Goal: Task Accomplishment & Management: Use online tool/utility

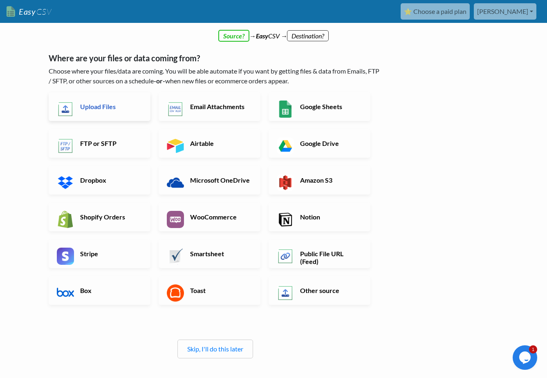
click at [128, 98] on link "Upload Files" at bounding box center [100, 106] width 102 height 29
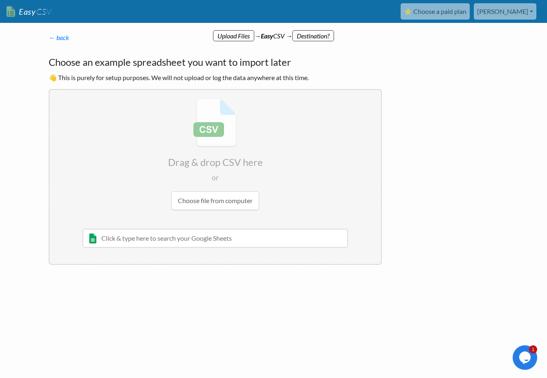
click at [198, 202] on input "file" at bounding box center [214, 154] width 331 height 129
type input "C:\fakepath\audit_events_202509151533.csv"
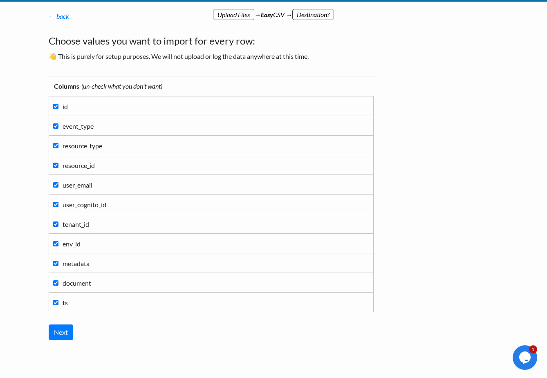
scroll to position [22, 0]
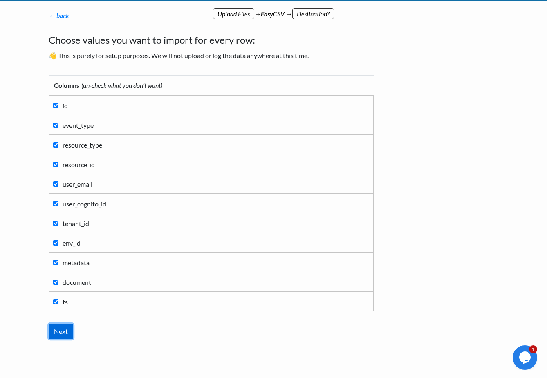
click at [62, 330] on input "Next" at bounding box center [61, 332] width 25 height 16
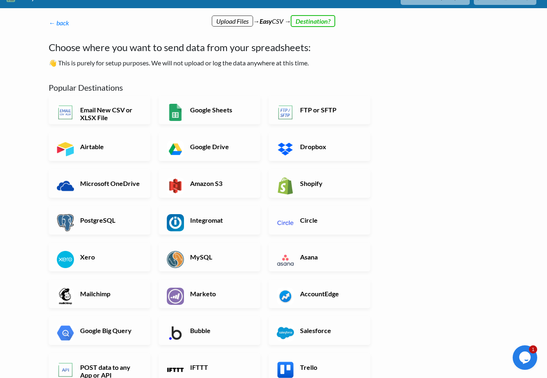
scroll to position [16, 0]
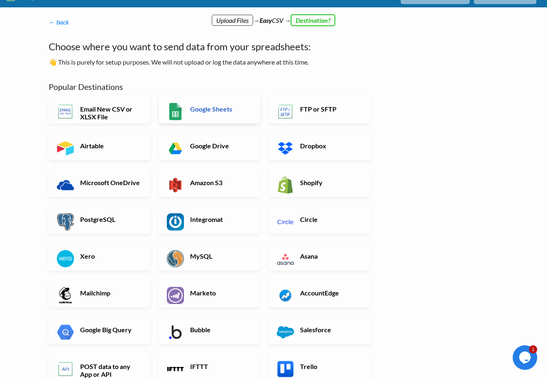
click at [201, 113] on link "Google Sheets" at bounding box center [209, 109] width 102 height 29
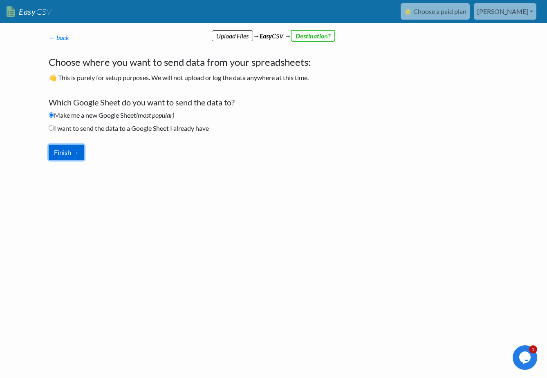
click at [72, 151] on button "Finish →" at bounding box center [67, 153] width 36 height 16
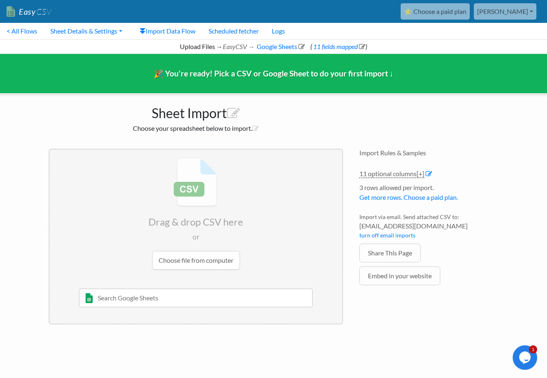
click at [179, 262] on input "file" at bounding box center [195, 214] width 292 height 129
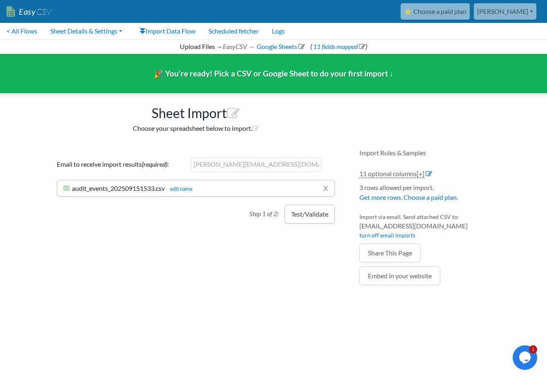
click at [298, 218] on button "Test/Validate" at bounding box center [309, 214] width 50 height 19
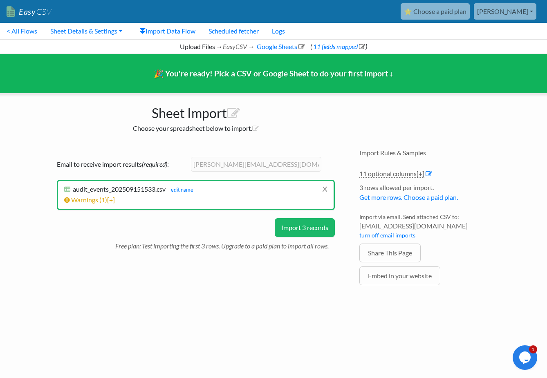
click at [95, 202] on link "Warnings ( 1 ) [+]" at bounding box center [89, 200] width 51 height 8
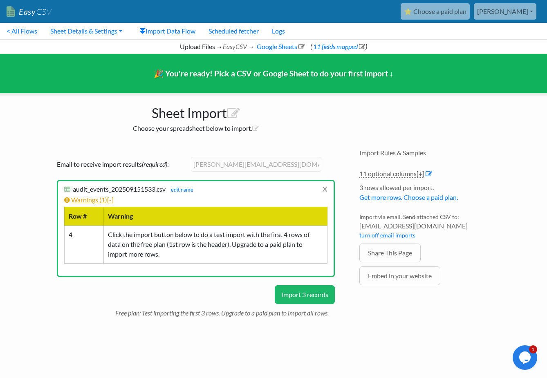
click at [91, 202] on link "Warnings ( 1 ) [-]" at bounding box center [88, 200] width 49 height 8
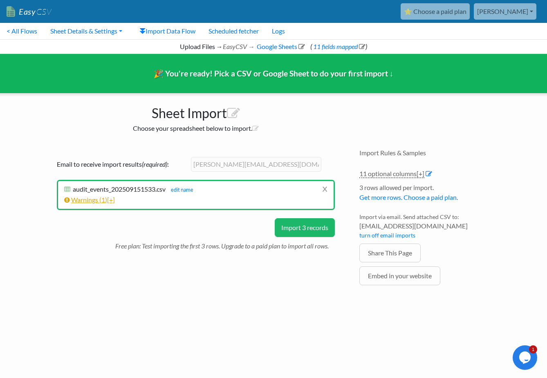
click at [103, 199] on span "1" at bounding box center [103, 200] width 4 height 8
